Goal: Share content

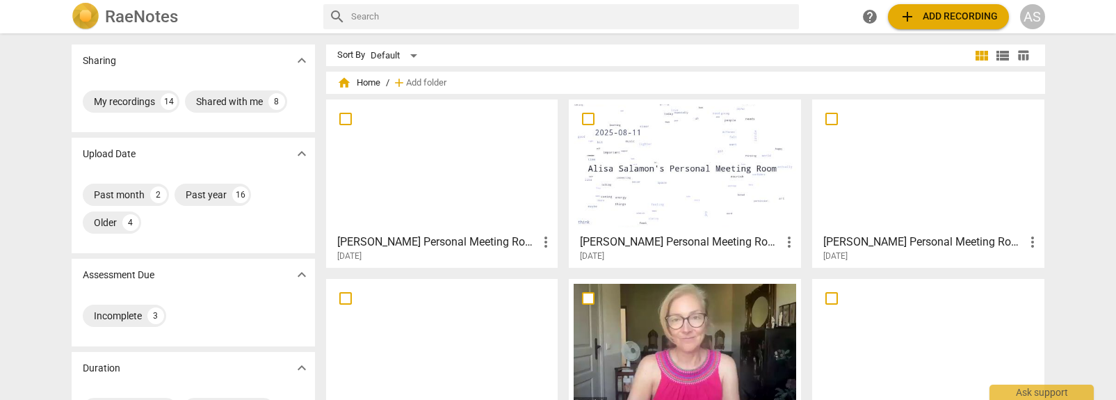
click at [477, 186] on div at bounding box center [442, 165] width 222 height 123
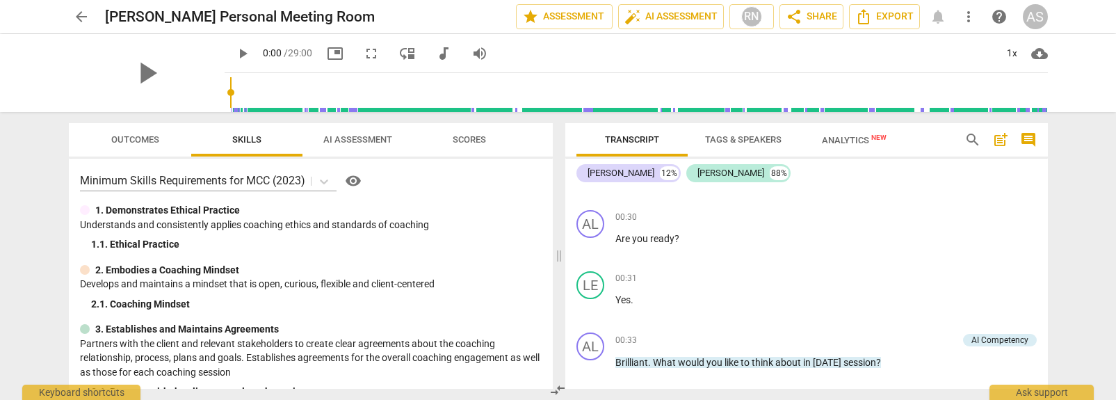
scroll to position [364, 0]
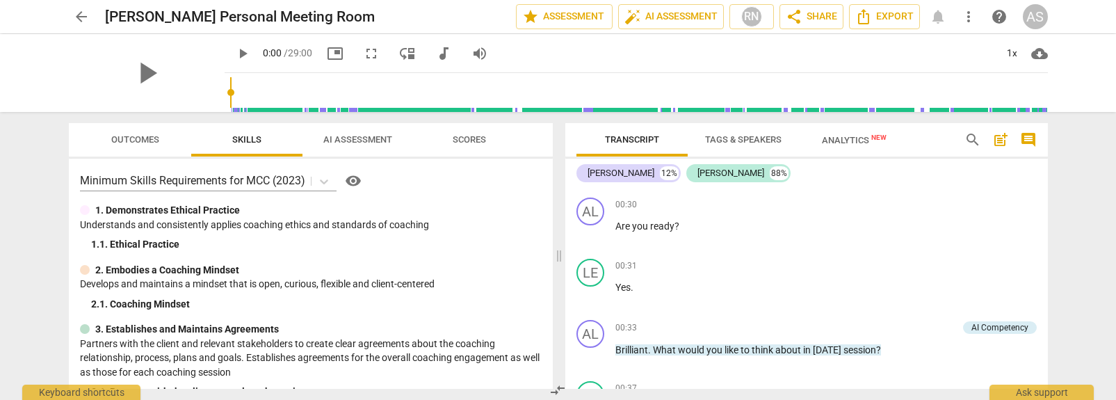
click at [87, 18] on span "arrow_back" at bounding box center [81, 16] width 17 height 17
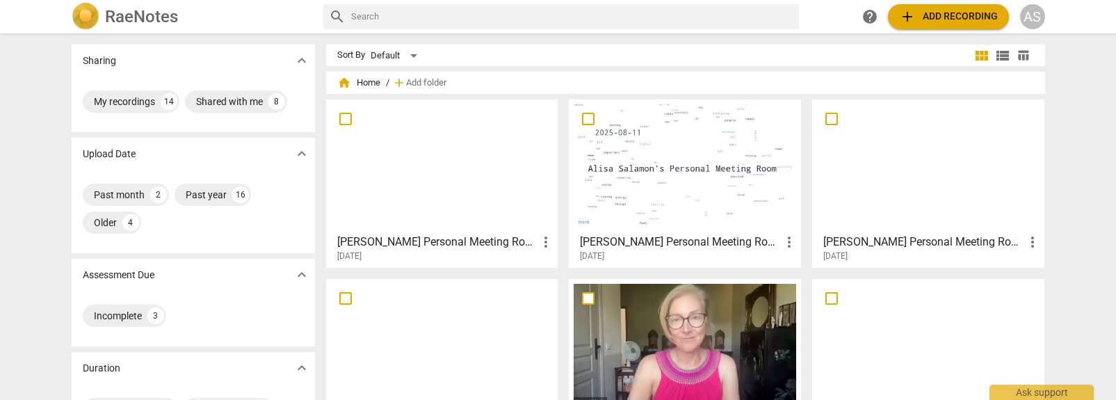
click at [736, 215] on div at bounding box center [684, 165] width 222 height 123
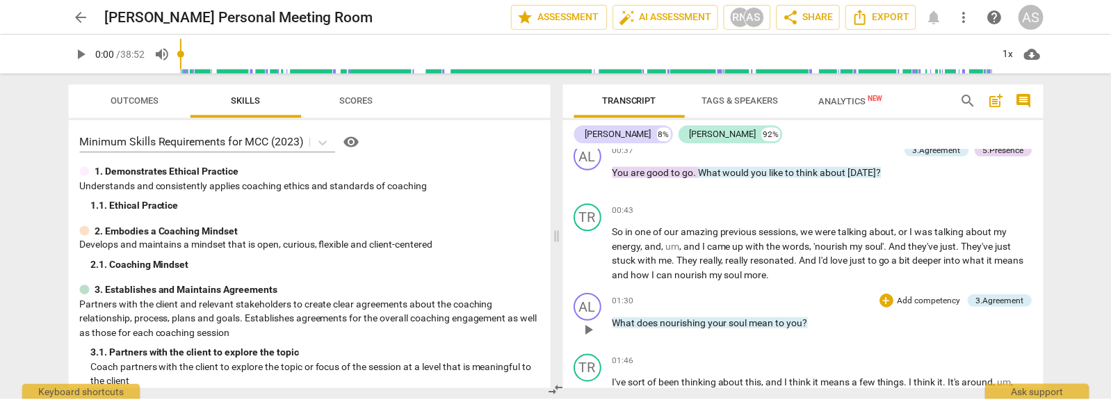
scroll to position [505, 0]
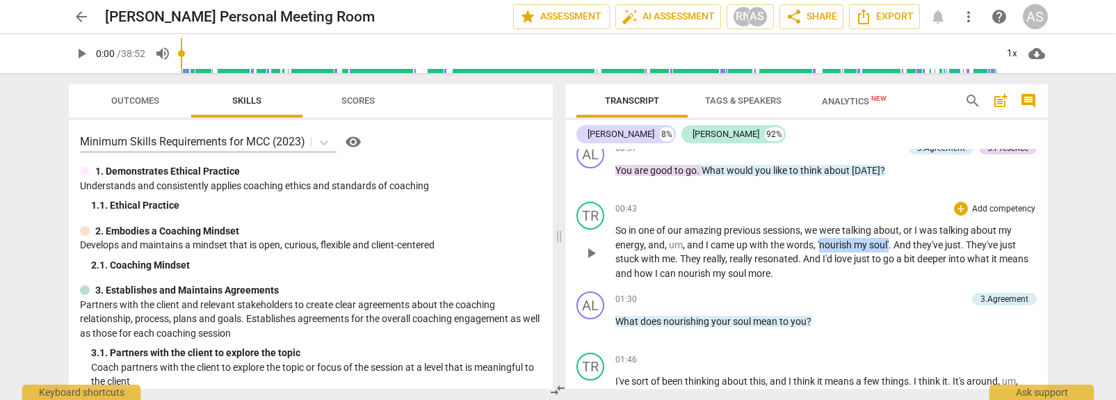
drag, startPoint x: 838, startPoint y: 242, endPoint x: 889, endPoint y: 240, distance: 51.5
click at [889, 240] on p "So in one of our amazing previous sessions , we were talking about , or I was t…" at bounding box center [825, 251] width 421 height 57
copy p "nourish my soul'"
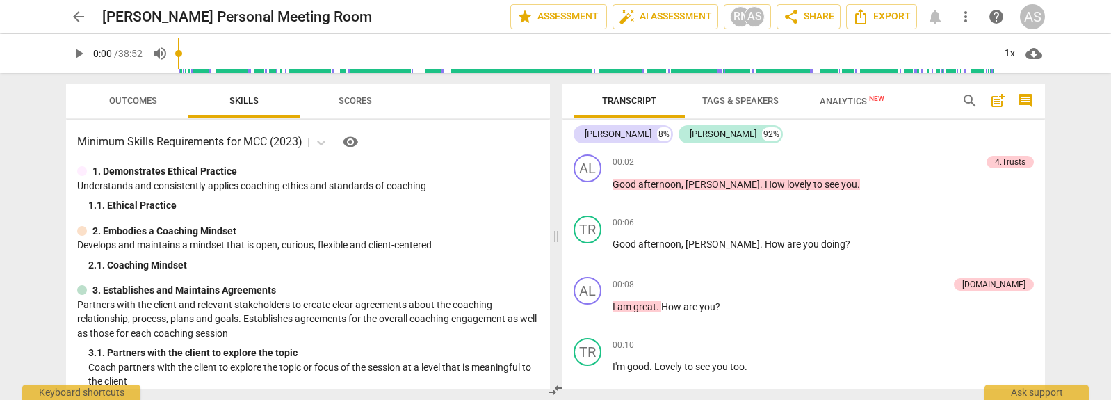
scroll to position [0, 0]
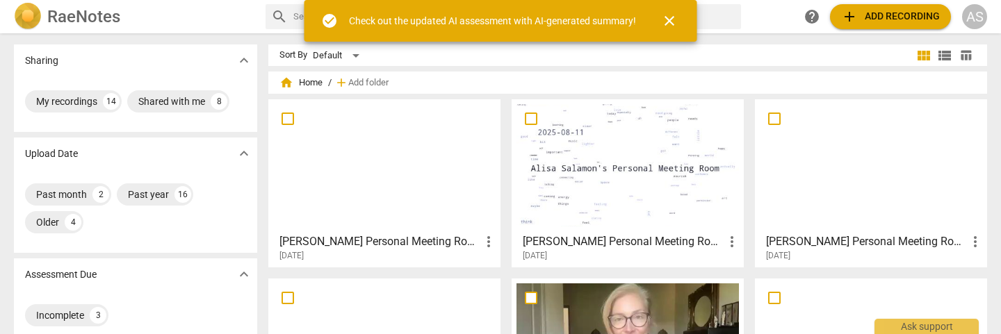
click at [628, 188] on div at bounding box center [627, 165] width 222 height 123
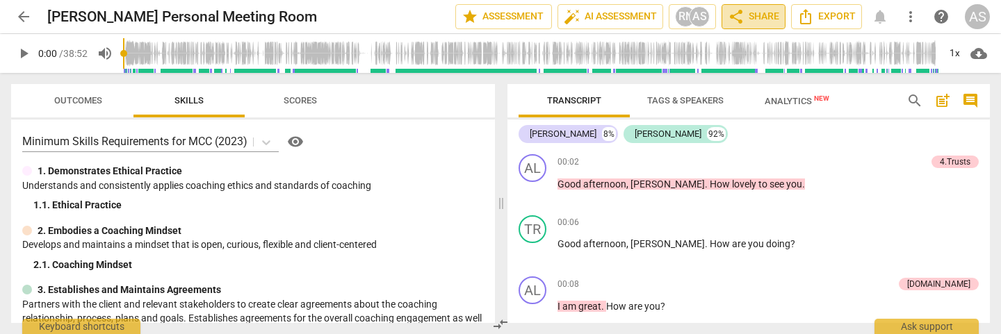
click at [761, 18] on span "share Share" at bounding box center [753, 16] width 51 height 17
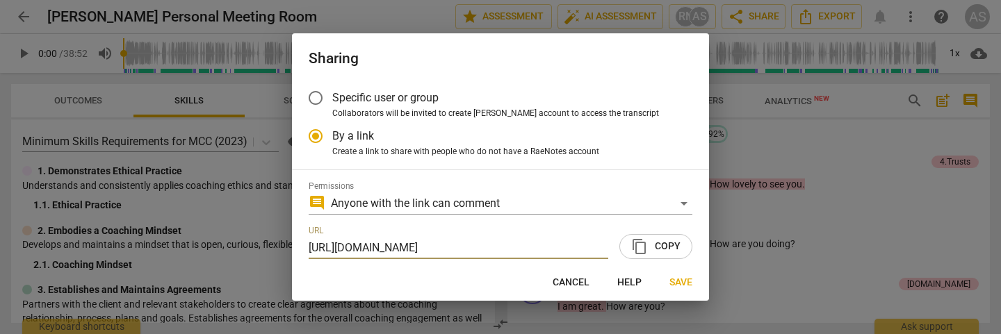
radio input "false"
click at [662, 243] on span "content_copy Copy" at bounding box center [655, 246] width 49 height 17
